Goal: Task Accomplishment & Management: Use online tool/utility

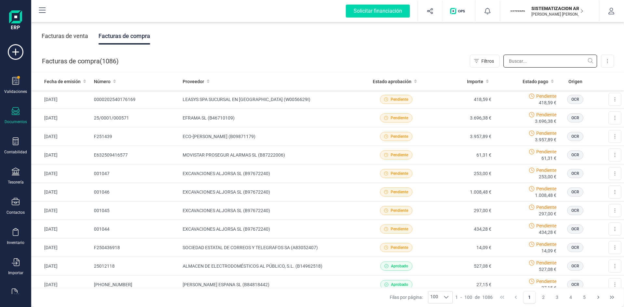
click at [519, 60] on input "text" at bounding box center [550, 61] width 94 height 13
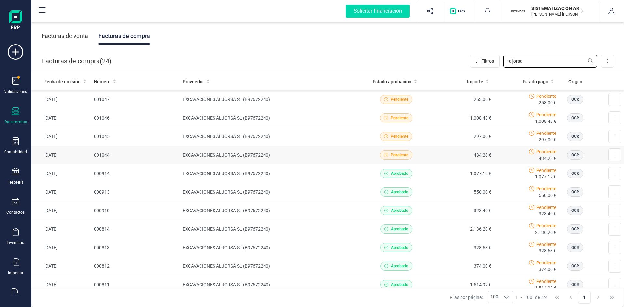
type input "aljorsa"
click at [429, 152] on td "434,28 €" at bounding box center [461, 155] width 65 height 19
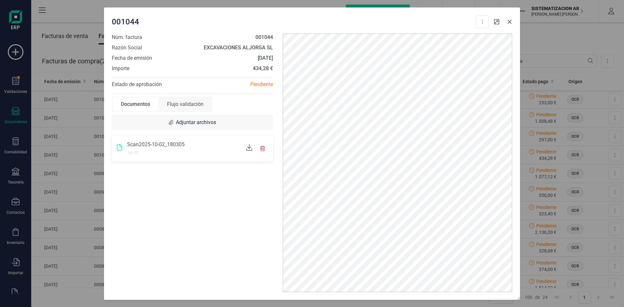
click at [510, 22] on icon "Close" at bounding box center [509, 21] width 5 height 5
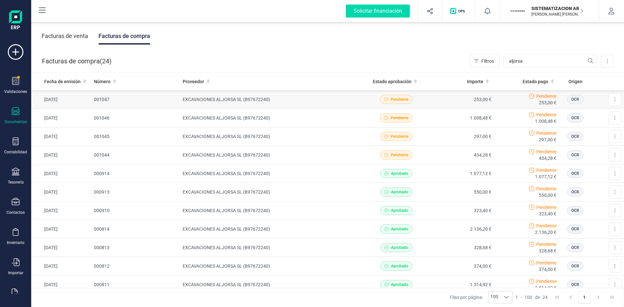
click at [328, 108] on td "EXCAVACIONES ALJORSA SL (B97672240)" at bounding box center [271, 99] width 183 height 19
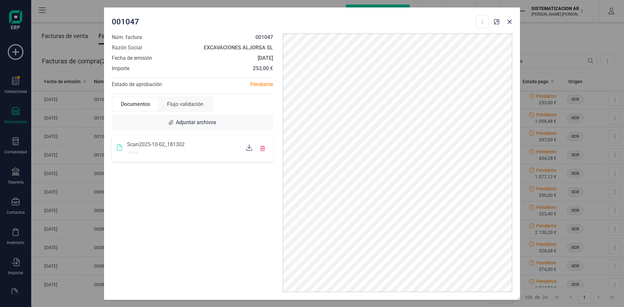
click at [189, 110] on div "Flujo validación" at bounding box center [185, 104] width 52 height 13
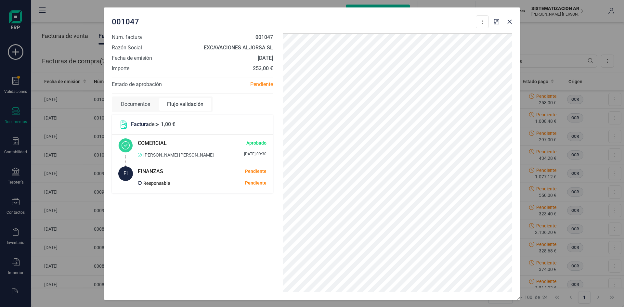
click at [141, 104] on div "Documentos" at bounding box center [135, 104] width 45 height 13
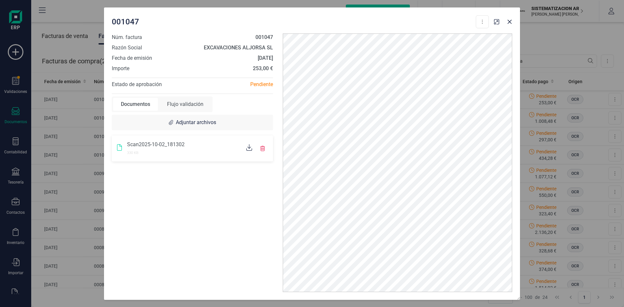
click at [189, 107] on div "Flujo validación" at bounding box center [185, 104] width 52 height 13
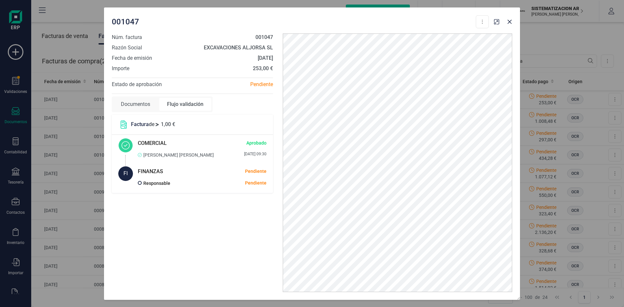
click at [192, 132] on header "Factura de 1,00 €" at bounding box center [192, 125] width 161 height 20
click at [139, 116] on header "Factura de 1,00 €" at bounding box center [192, 125] width 161 height 20
click at [142, 107] on div "Documentos" at bounding box center [135, 104] width 45 height 13
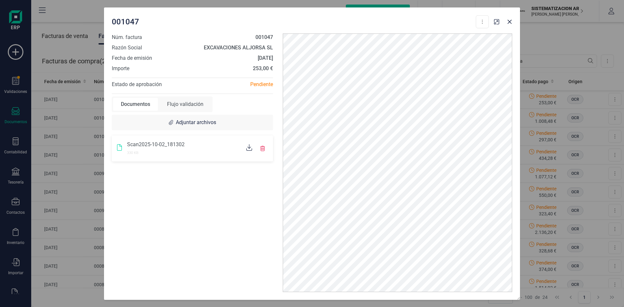
click at [6, 84] on div "001047 Descargar documento Núm. factura 001047 Razón Social EXCAVACIONES ALJORS…" at bounding box center [312, 153] width 624 height 307
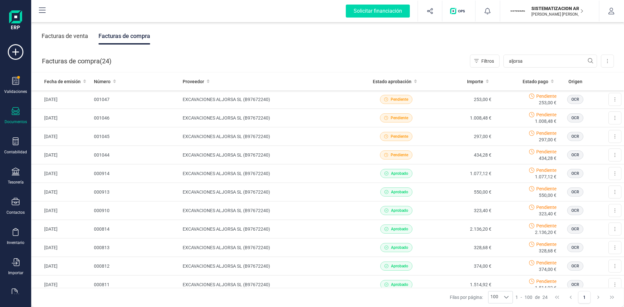
click at [11, 84] on div "Validaciones" at bounding box center [16, 85] width 26 height 17
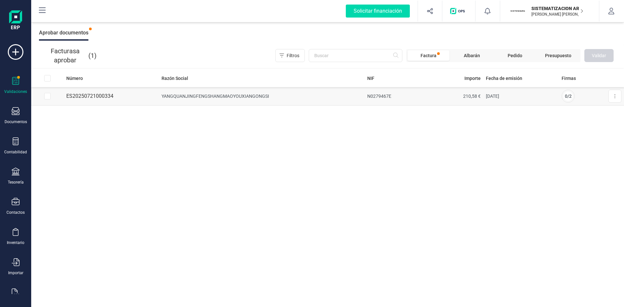
click at [95, 96] on td "ES20250721000334" at bounding box center [111, 96] width 95 height 19
click at [50, 102] on td at bounding box center [47, 96] width 32 height 19
click at [47, 99] on input "Row Selected 4144b8ca-e331-4c1f-9449-b9967584751b" at bounding box center [47, 96] width 6 height 6
checkbox input "true"
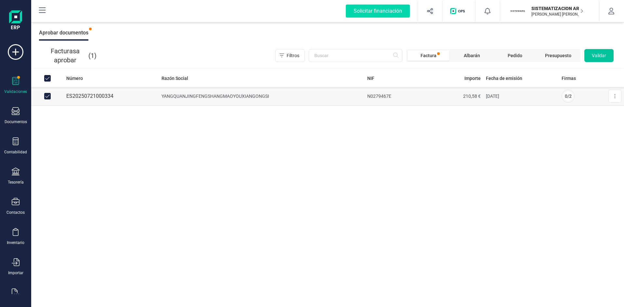
click at [611, 54] on button "Validar" at bounding box center [598, 55] width 29 height 13
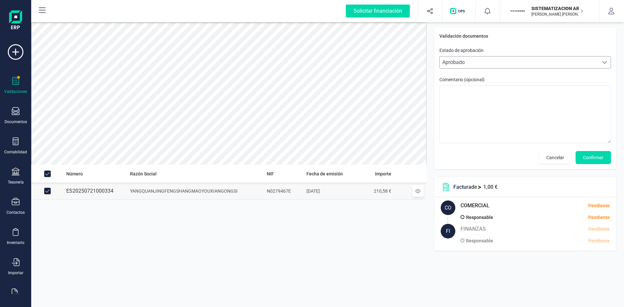
click at [603, 62] on span at bounding box center [604, 62] width 5 height 5
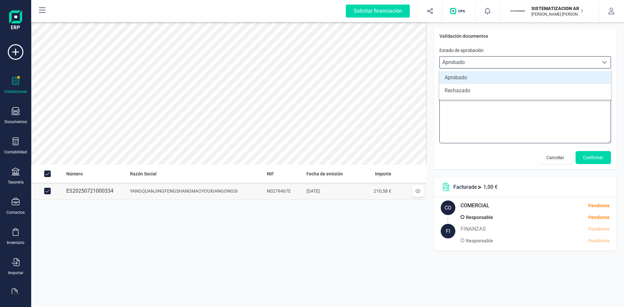
click at [507, 142] on textarea at bounding box center [525, 114] width 172 height 58
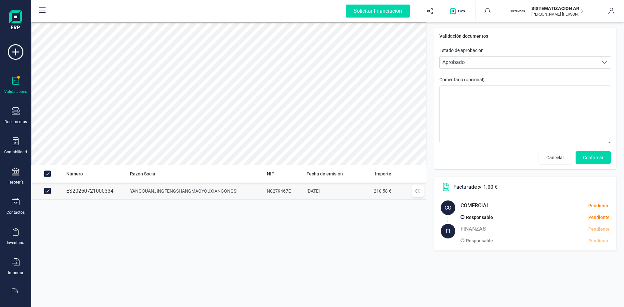
click at [529, 171] on div "Validación documentos Estado de aprobación Personalizado Aprobado Aprobado Come…" at bounding box center [525, 139] width 182 height 223
click at [418, 191] on icon at bounding box center [417, 191] width 5 height 5
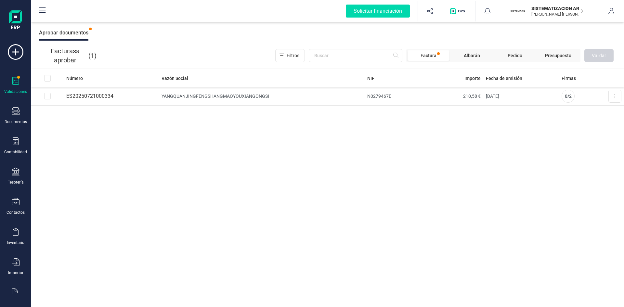
click at [128, 208] on div "Número Razón Social NIF Importe Fecha de emisión Firmas ES20250721000334 YANGQU…" at bounding box center [327, 188] width 593 height 238
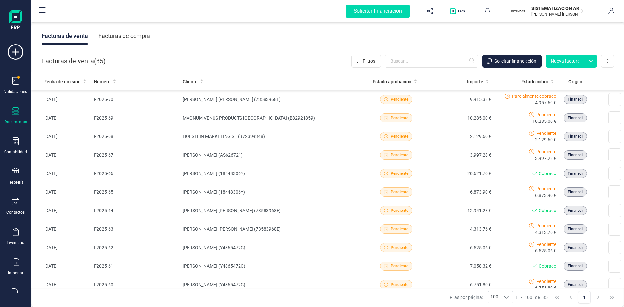
click at [129, 39] on div "Facturas de compra" at bounding box center [124, 36] width 52 height 17
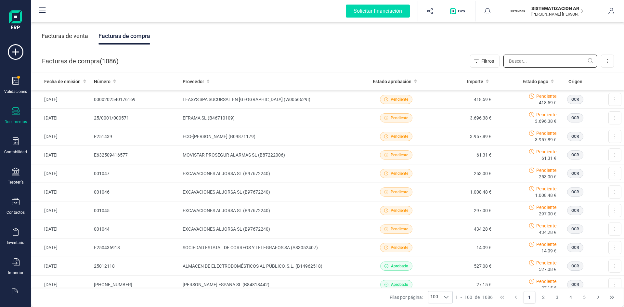
click at [531, 63] on input "text" at bounding box center [550, 61] width 94 height 13
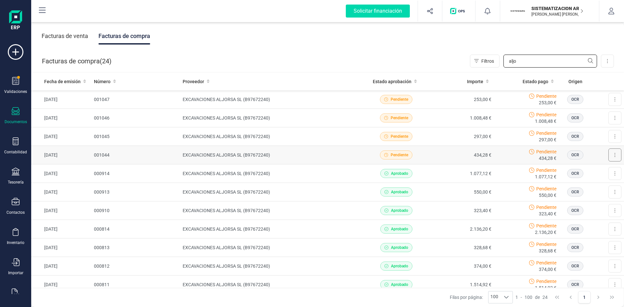
type input "aljo"
click at [608, 157] on button at bounding box center [614, 154] width 13 height 13
click at [499, 157] on div "Pendiente 434,28 €" at bounding box center [526, 154] width 60 height 13
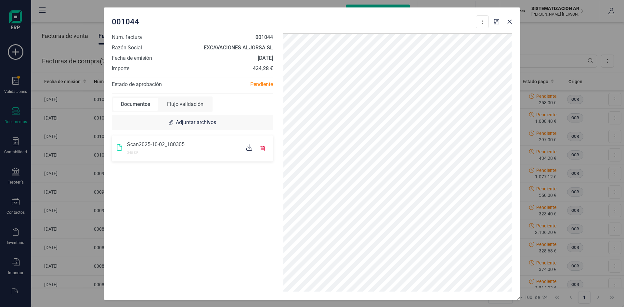
click at [249, 150] on icon at bounding box center [249, 147] width 6 height 6
click at [511, 25] on button "Close" at bounding box center [509, 22] width 10 height 10
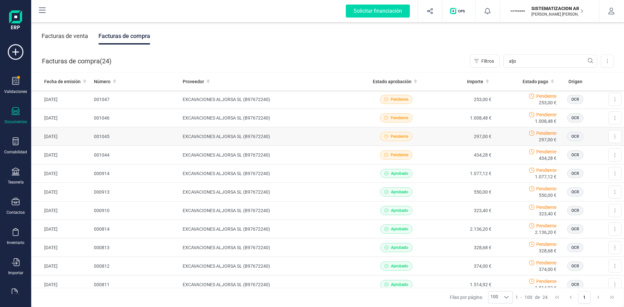
click at [439, 139] on td "297,00 €" at bounding box center [461, 136] width 65 height 19
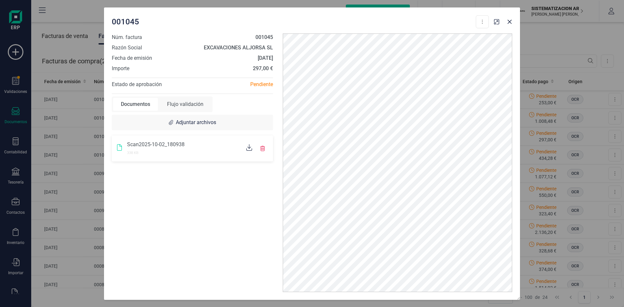
click at [246, 146] on icon at bounding box center [249, 147] width 6 height 6
click at [509, 21] on icon "Close" at bounding box center [510, 21] width 4 height 4
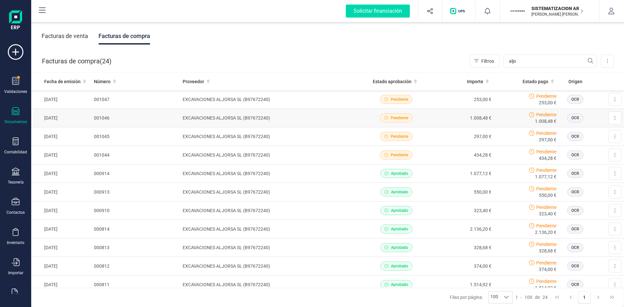
click at [454, 119] on td "1.008,48 €" at bounding box center [461, 118] width 65 height 19
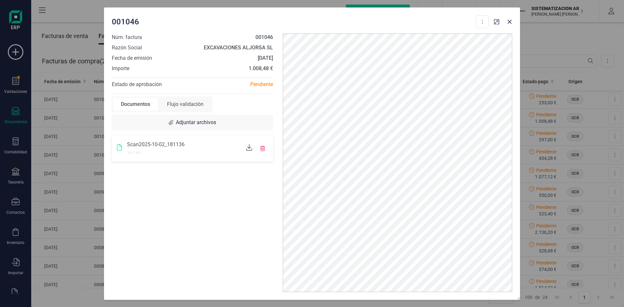
click at [249, 148] on icon at bounding box center [249, 147] width 6 height 6
click at [180, 112] on div "Núm. factura 001046 Razón Social EXCAVACIONES ALJORSA SL Fecha de emisión [DATE…" at bounding box center [192, 162] width 171 height 259
click at [190, 109] on div "Flujo validación" at bounding box center [185, 104] width 52 height 13
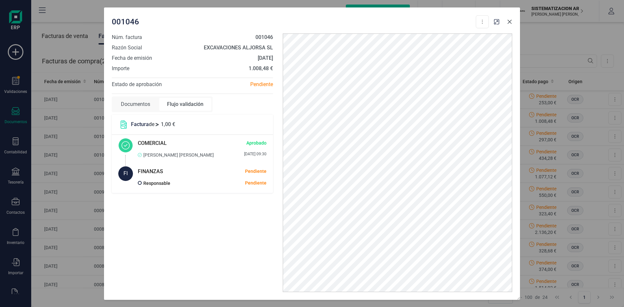
click at [511, 22] on icon "Close" at bounding box center [509, 21] width 5 height 5
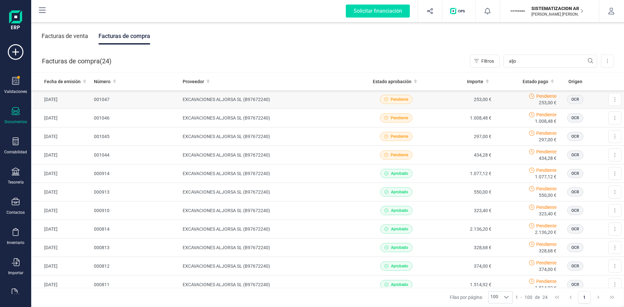
click at [503, 99] on div "Pendiente 253,00 €" at bounding box center [526, 99] width 60 height 13
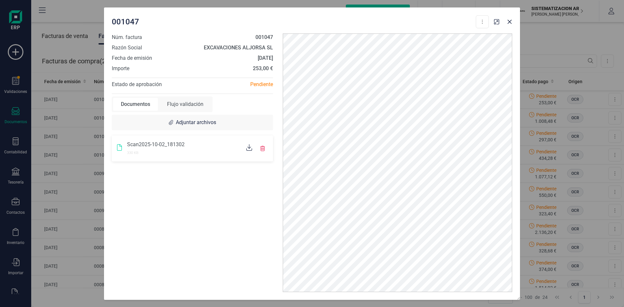
click at [245, 148] on div at bounding box center [249, 148] width 11 height 8
click at [450, 18] on div "001047 Descargar documento" at bounding box center [300, 21] width 377 height 13
click at [511, 20] on icon "Close" at bounding box center [510, 21] width 4 height 4
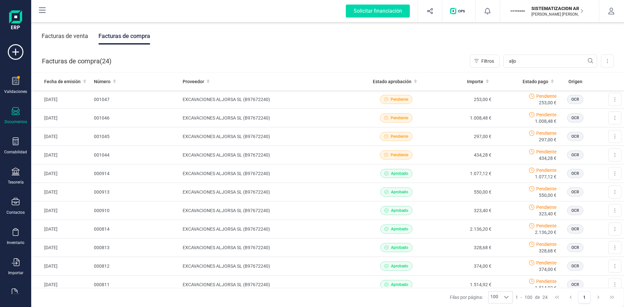
drag, startPoint x: 76, startPoint y: 40, endPoint x: 66, endPoint y: 32, distance: 12.9
click at [66, 32] on div "Facturas de venta" at bounding box center [65, 36] width 46 height 17
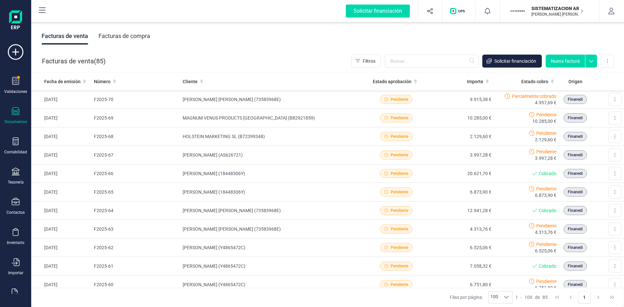
click at [130, 34] on div "Facturas de compra" at bounding box center [124, 36] width 52 height 17
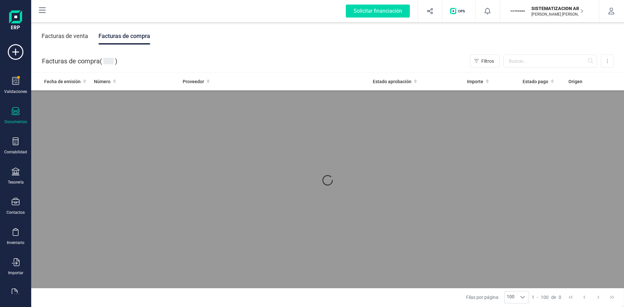
click at [130, 35] on div "Facturas de compra" at bounding box center [124, 36] width 52 height 17
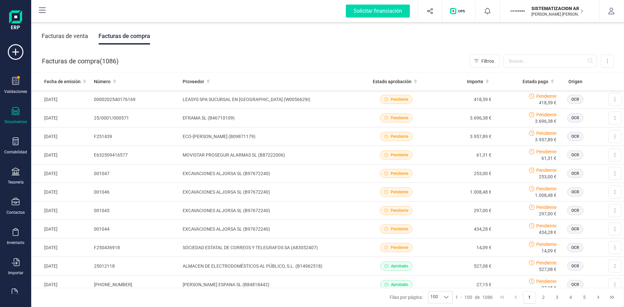
click at [130, 35] on div "Facturas de compra" at bounding box center [124, 36] width 52 height 17
click at [513, 58] on input "text" at bounding box center [550, 61] width 94 height 13
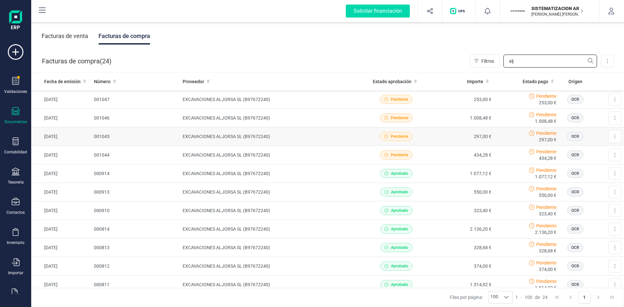
type input "alj"
click at [451, 96] on td "253,00 €" at bounding box center [461, 99] width 65 height 19
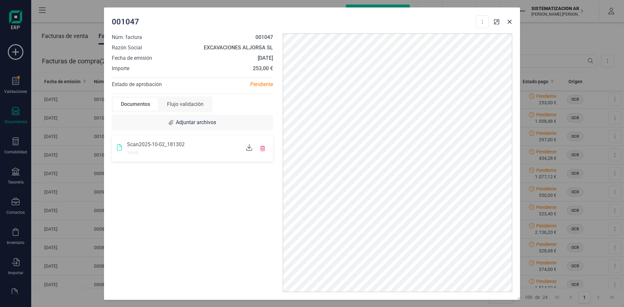
click at [248, 148] on icon at bounding box center [249, 147] width 6 height 6
click at [513, 19] on button "Close" at bounding box center [509, 22] width 10 height 10
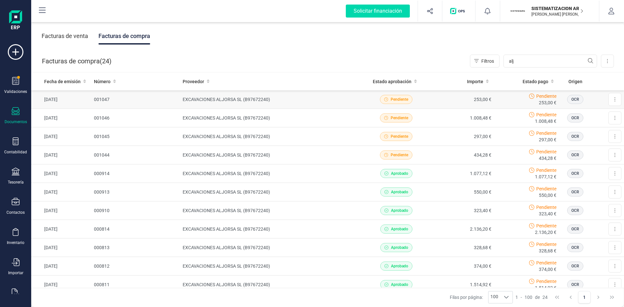
click at [512, 98] on div "Pendiente 253,00 €" at bounding box center [526, 99] width 60 height 13
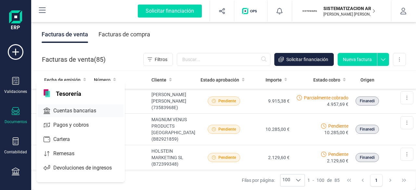
click at [90, 110] on span "Cuentas bancarias" at bounding box center [79, 111] width 57 height 8
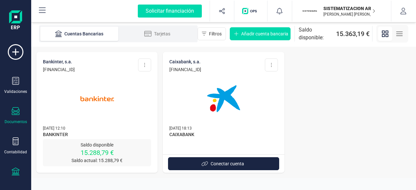
click at [19, 113] on div "Documentos" at bounding box center [16, 115] width 26 height 17
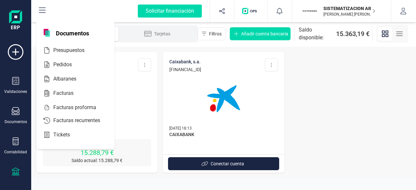
click at [17, 168] on icon at bounding box center [16, 172] width 8 height 8
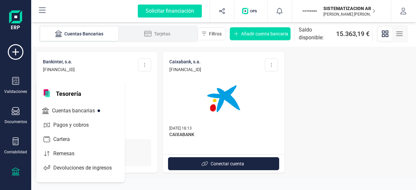
click at [15, 106] on div "Validaciones Documentos Documentos Presupuestos Pedidos Albaranes Facturas Fact…" at bounding box center [16, 177] width 26 height 267
click at [15, 110] on icon at bounding box center [16, 111] width 8 height 8
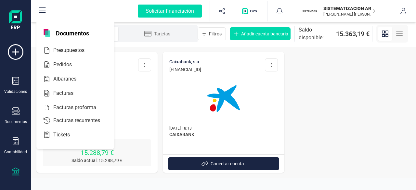
click at [18, 172] on icon at bounding box center [16, 172] width 8 height 8
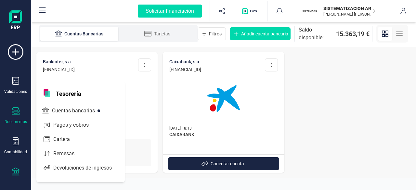
click at [14, 110] on icon at bounding box center [16, 111] width 8 height 8
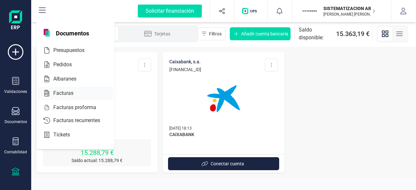
click at [54, 92] on span "Facturas" at bounding box center [68, 93] width 34 height 8
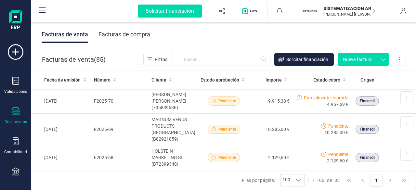
click at [14, 115] on div at bounding box center [16, 111] width 8 height 9
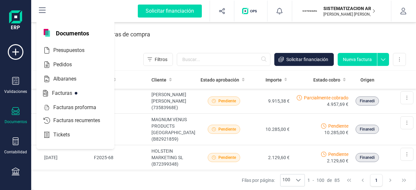
click at [11, 184] on div "Solicitar financiación Validaciones Documentos Documentos Presupuestos Pedidos …" at bounding box center [16, 93] width 26 height 187
click at [12, 176] on div at bounding box center [16, 172] width 8 height 9
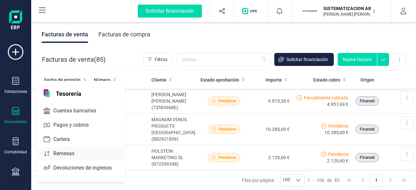
click at [65, 154] on span "Remesas" at bounding box center [68, 154] width 35 height 8
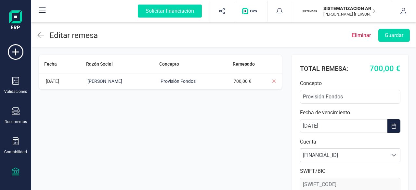
click at [42, 37] on icon at bounding box center [40, 35] width 7 height 8
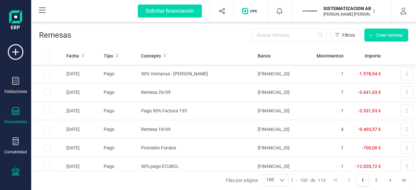
click at [12, 119] on div "Documentos" at bounding box center [16, 115] width 26 height 17
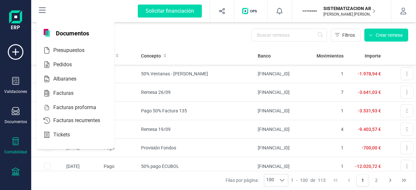
click at [17, 148] on div "Contabilidad" at bounding box center [16, 145] width 26 height 17
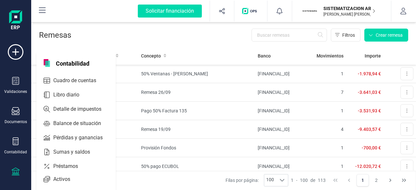
click at [17, 172] on icon at bounding box center [16, 172] width 8 height 8
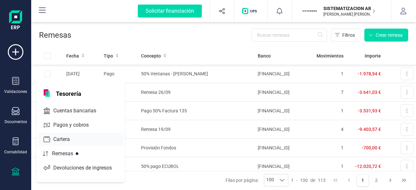
click at [81, 138] on div at bounding box center [76, 139] width 12 height 3
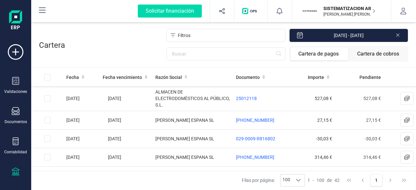
click at [14, 164] on div "Validaciones Documentos Documentos Presupuestos Pedidos Albaranes Facturas Fact…" at bounding box center [16, 177] width 26 height 267
click at [14, 168] on icon at bounding box center [16, 172] width 8 height 8
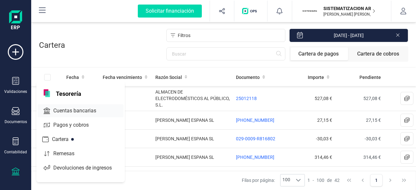
click at [76, 108] on span "Cuentas bancarias" at bounding box center [79, 111] width 57 height 8
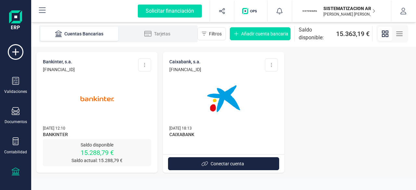
click at [113, 114] on img at bounding box center [97, 98] width 55 height 55
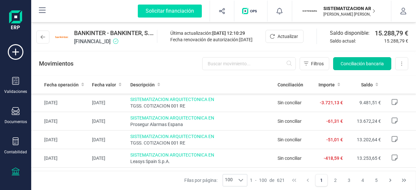
click at [366, 65] on span "Conciliación bancaria" at bounding box center [362, 63] width 43 height 6
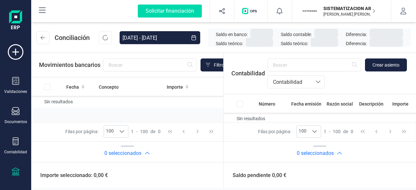
click at [366, 65] on button "Crear asiento" at bounding box center [386, 64] width 42 height 13
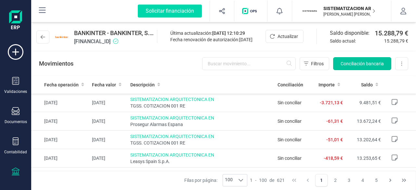
click at [356, 61] on span "Conciliación bancaria" at bounding box center [362, 63] width 43 height 6
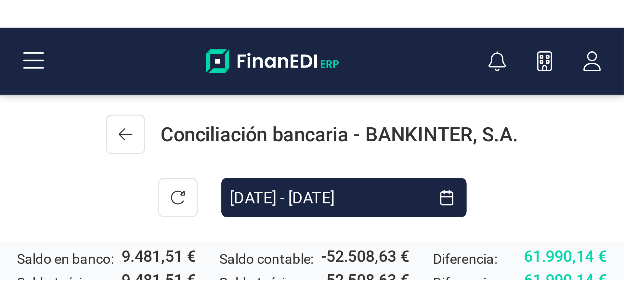
scroll to position [12, 0]
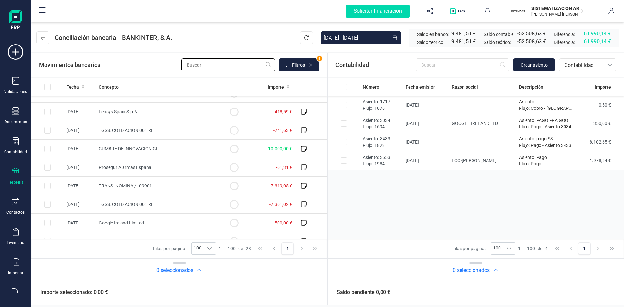
click at [226, 65] on input "text" at bounding box center [228, 64] width 94 height 13
click at [416, 58] on div "bancos.conciliacion.modal.headerAccounting bancos.conciliacion.modal.headerAcco…" at bounding box center [587, 64] width 57 height 13
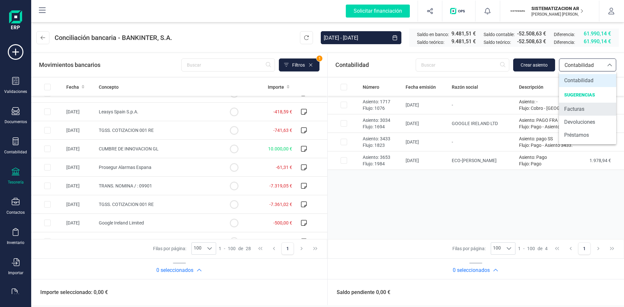
click at [416, 103] on li "Facturas" at bounding box center [587, 109] width 57 height 13
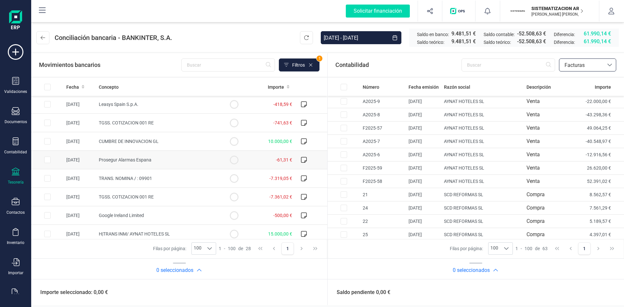
scroll to position [0, 0]
click at [301, 124] on icon at bounding box center [304, 123] width 6 height 6
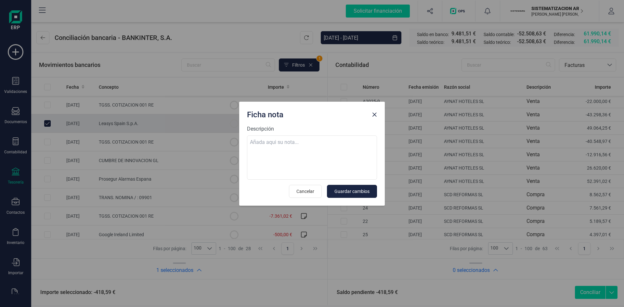
checkbox input "true"
click at [374, 113] on span "Close" at bounding box center [374, 114] width 5 height 5
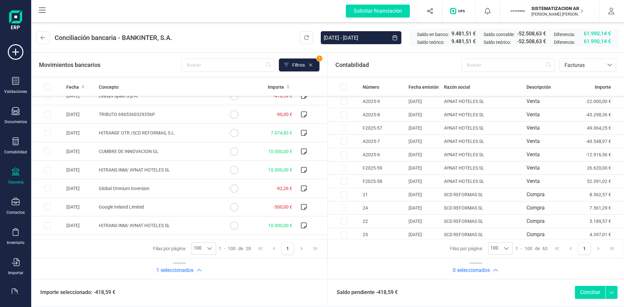
scroll to position [376, 0]
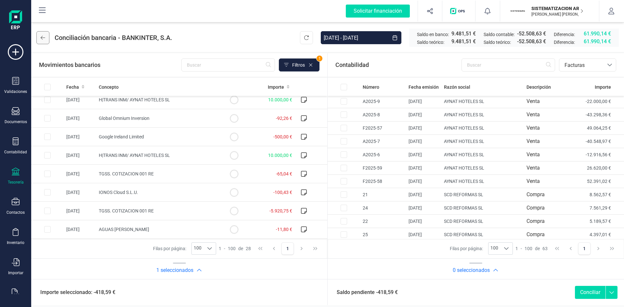
click at [42, 41] on button at bounding box center [42, 37] width 13 height 13
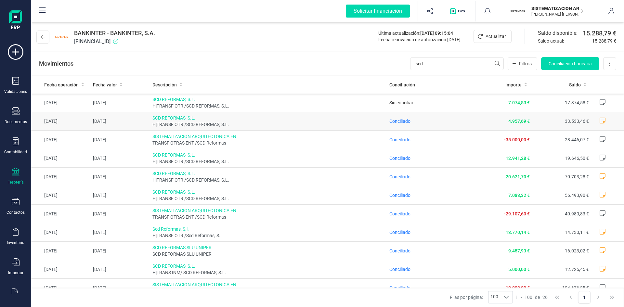
click at [286, 127] on span "H|TRANSF OTR /SCD REFORMAS, S.L." at bounding box center [268, 124] width 232 height 6
click at [395, 124] on span "Conciliado" at bounding box center [399, 121] width 21 height 6
click at [402, 121] on span "Conciliado" at bounding box center [399, 121] width 21 height 5
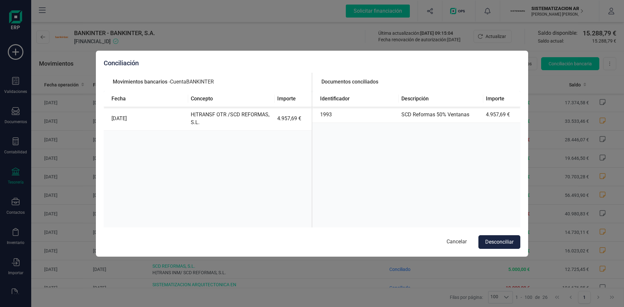
click at [261, 51] on div "Conciliación Movimientos bancarios - Cuenta BANKINTER Fecha Concepto Importe 15…" at bounding box center [312, 154] width 432 height 206
click at [453, 241] on button "Cancelar" at bounding box center [456, 242] width 33 height 14
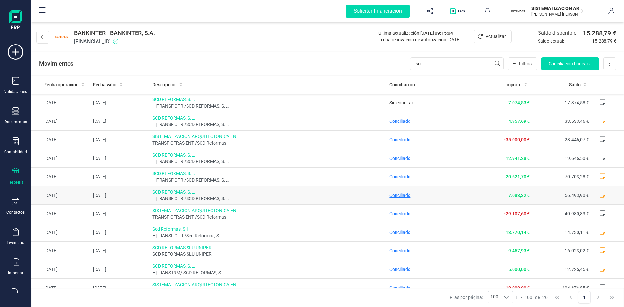
click at [398, 197] on span "Conciliado" at bounding box center [399, 195] width 21 height 5
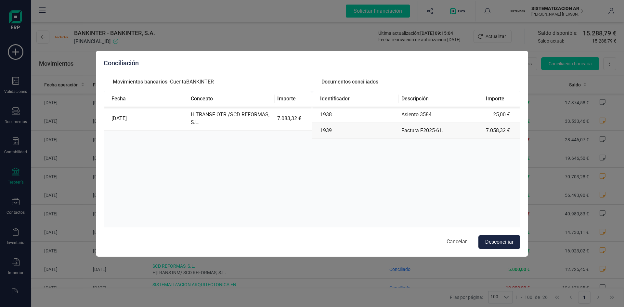
click at [299, 40] on div "Conciliación Movimientos bancarios - Cuenta BANKINTER Fecha Concepto Importe 04…" at bounding box center [312, 153] width 624 height 307
click at [459, 242] on button "Cancelar" at bounding box center [456, 242] width 33 height 14
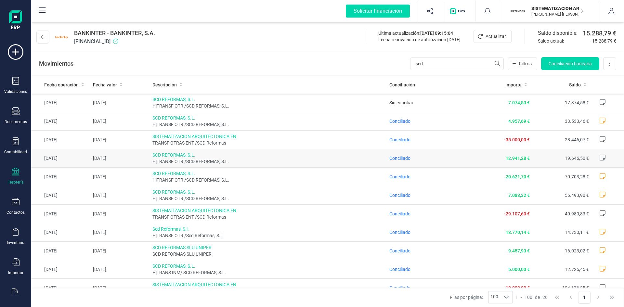
click at [442, 159] on td "Conciliado" at bounding box center [430, 158] width 86 height 19
click at [442, 158] on td "Conciliado" at bounding box center [430, 158] width 86 height 19
